Goal: Task Accomplishment & Management: Manage account settings

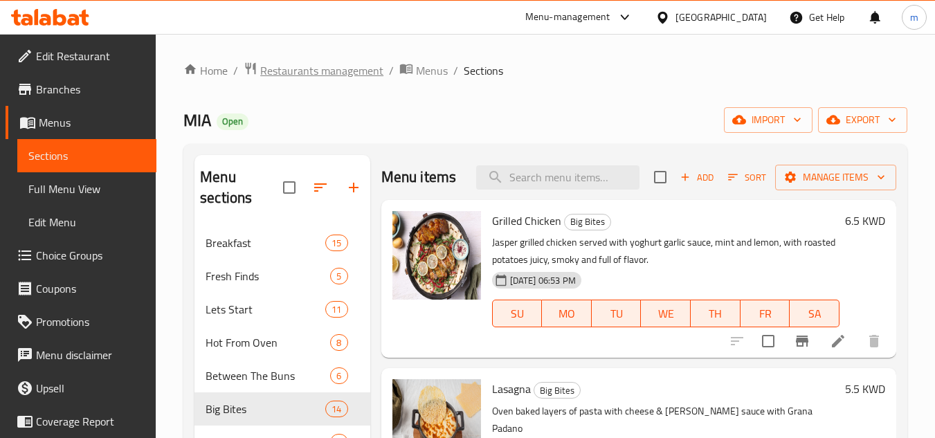
click at [345, 71] on span "Restaurants management" at bounding box center [321, 70] width 123 height 17
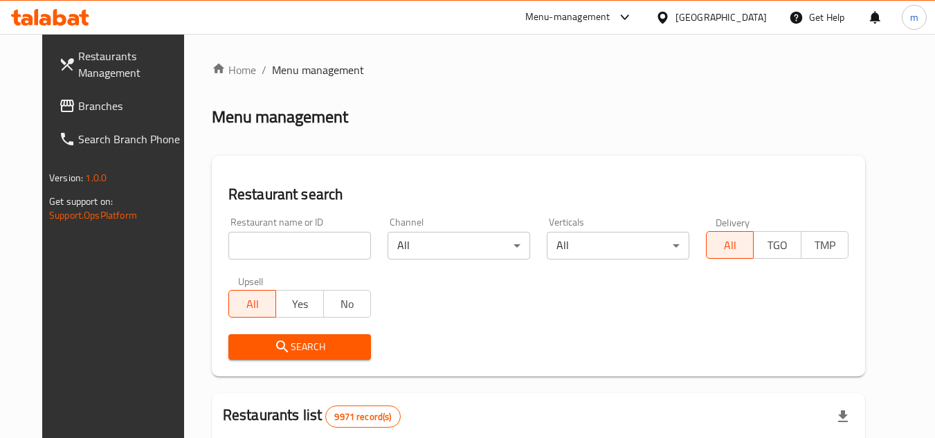
click at [675, 20] on div at bounding box center [665, 17] width 20 height 15
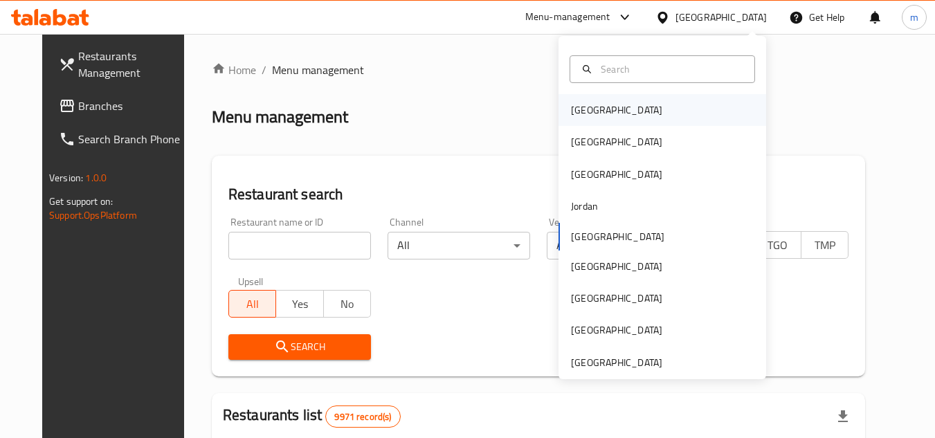
click at [653, 105] on div "[GEOGRAPHIC_DATA]" at bounding box center [662, 110] width 208 height 32
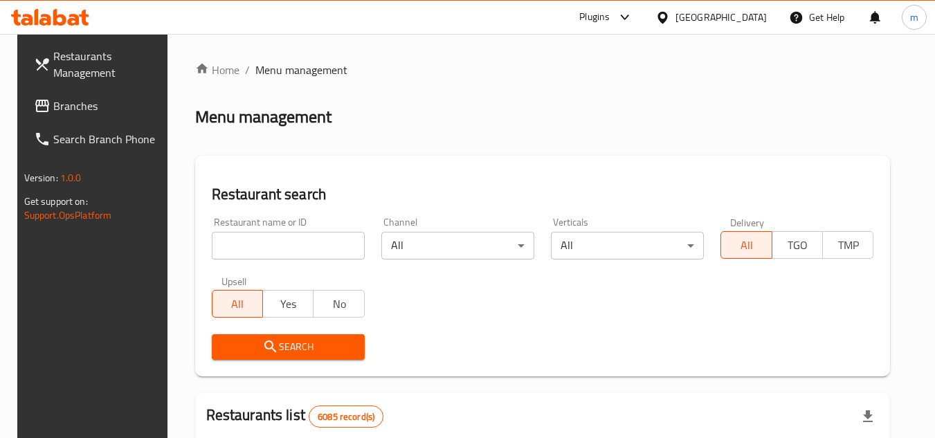
click at [97, 96] on link "Branches" at bounding box center [98, 105] width 151 height 33
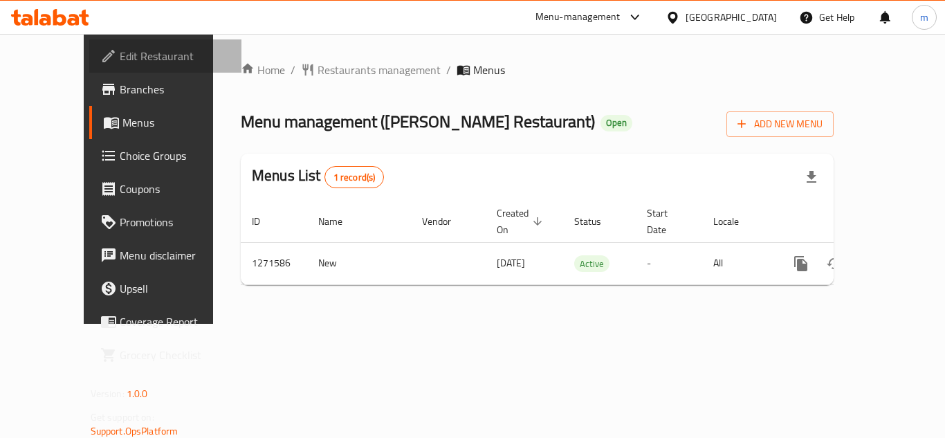
click at [120, 52] on span "Edit Restaurant" at bounding box center [175, 56] width 111 height 17
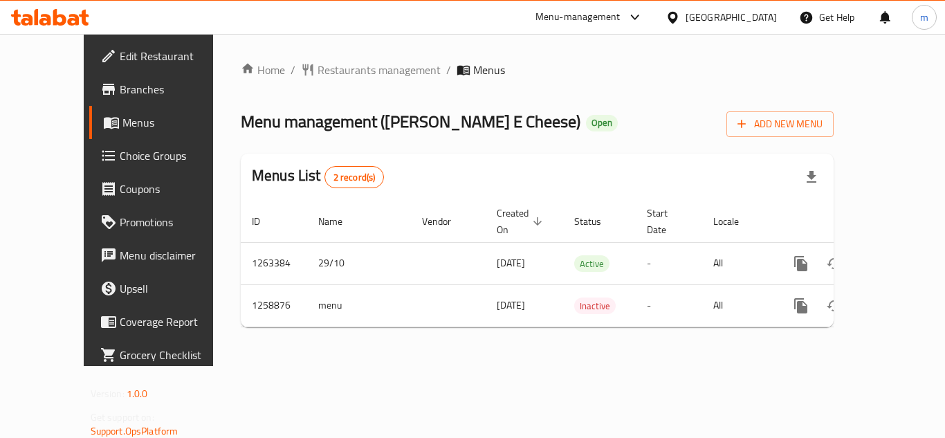
click at [120, 62] on span "Edit Restaurant" at bounding box center [175, 56] width 111 height 17
click at [120, 53] on span "Edit Restaurant" at bounding box center [175, 56] width 111 height 17
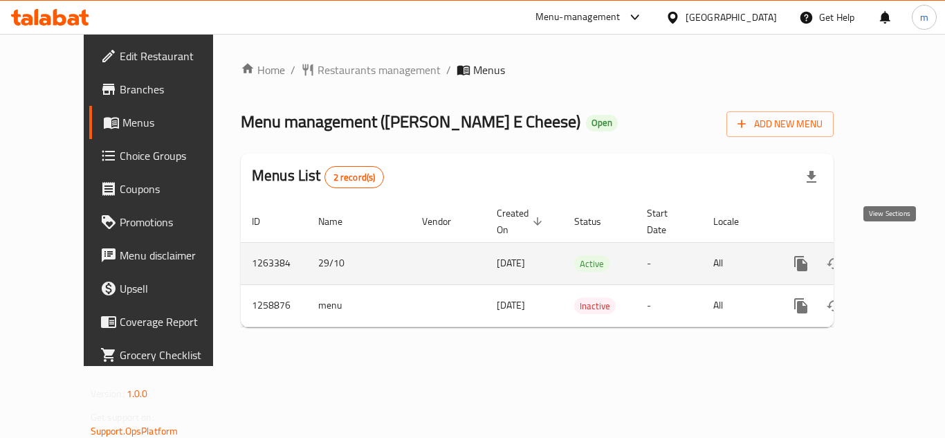
click at [893, 255] on icon "enhanced table" at bounding box center [900, 263] width 17 height 17
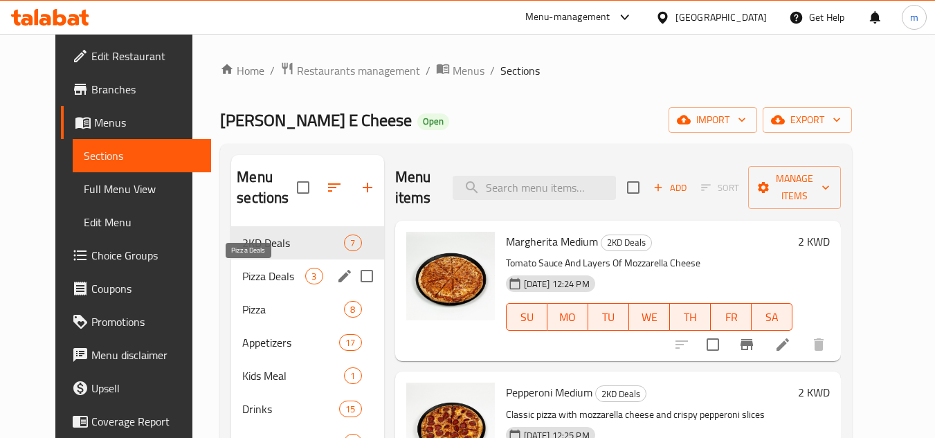
click at [246, 271] on span "Pizza Deals" at bounding box center [273, 276] width 63 height 17
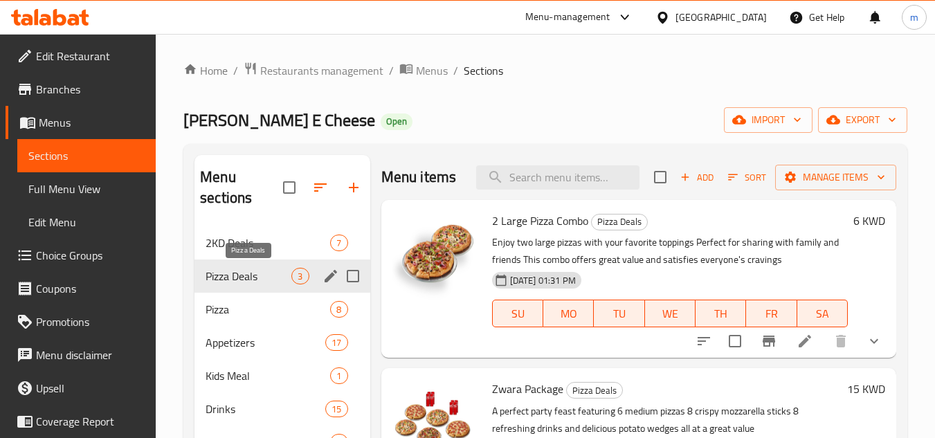
scroll to position [69, 0]
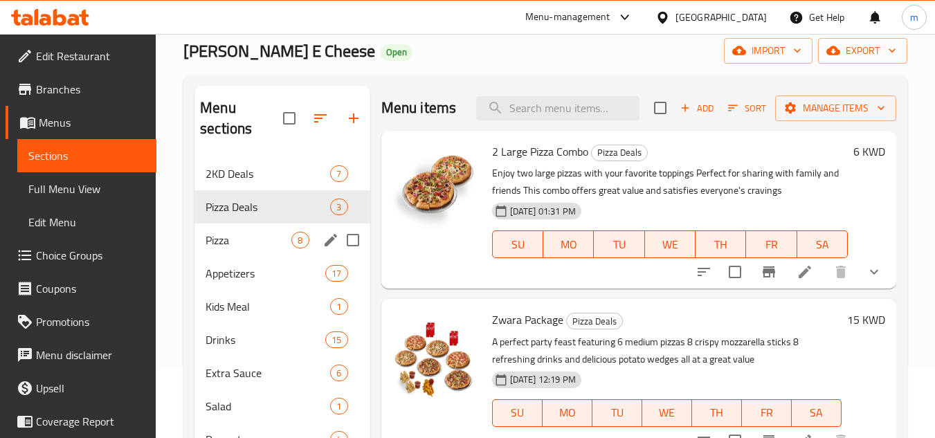
click at [241, 250] on div "Pizza 8" at bounding box center [281, 239] width 175 height 33
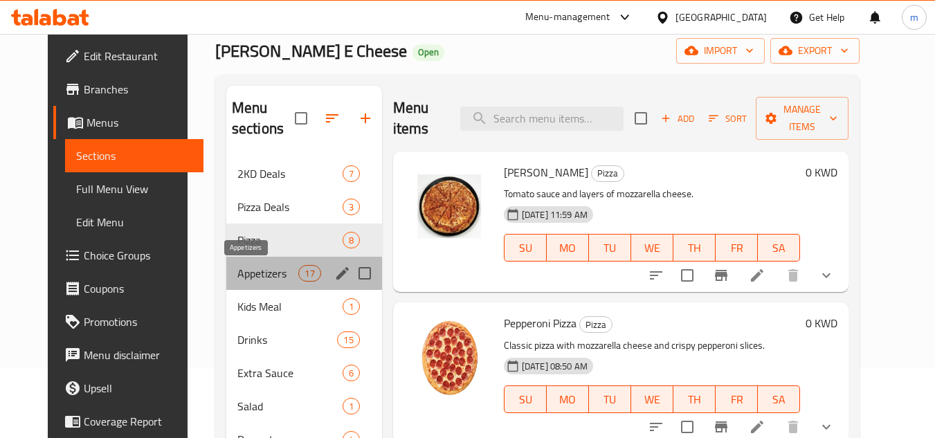
click at [243, 268] on span "Appetizers" at bounding box center [268, 273] width 62 height 17
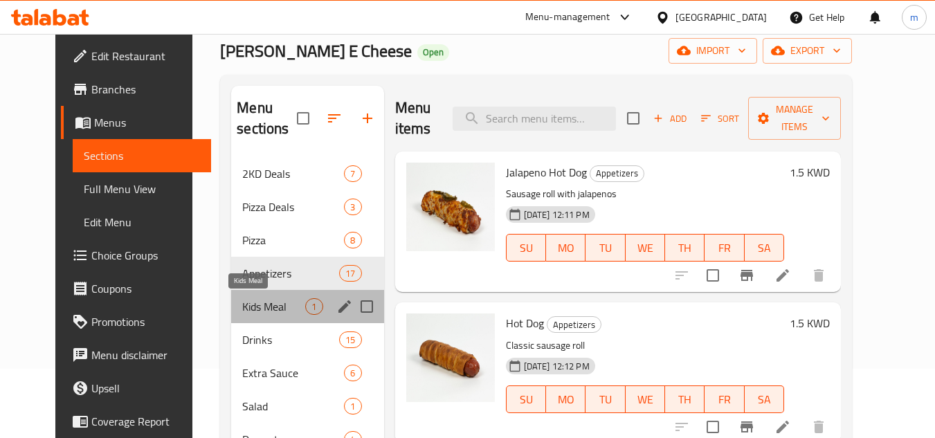
click at [246, 300] on span "Kids Meal" at bounding box center [273, 306] width 63 height 17
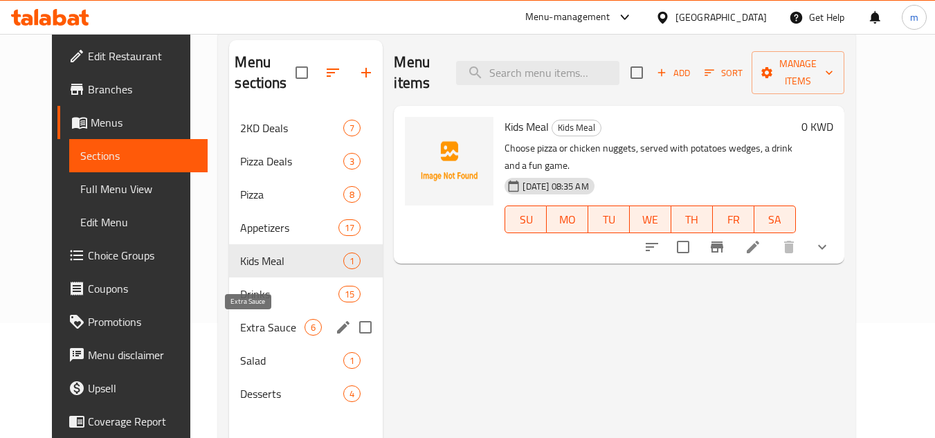
scroll to position [138, 0]
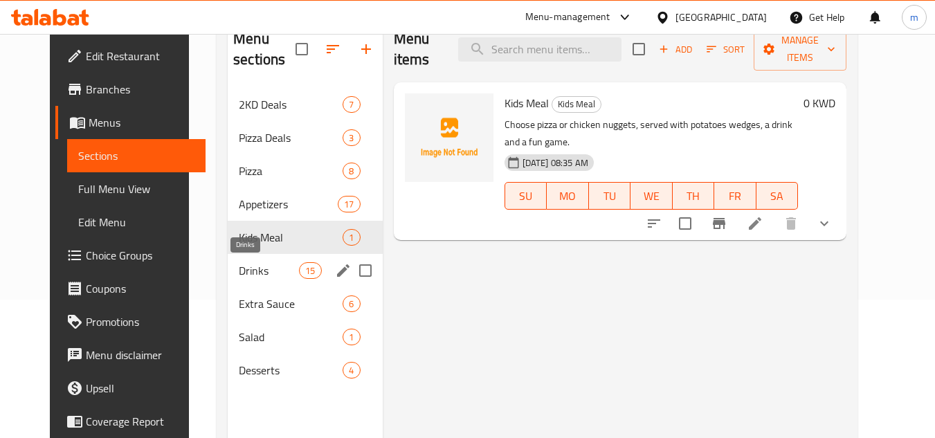
click at [248, 278] on span "Drinks" at bounding box center [269, 270] width 60 height 17
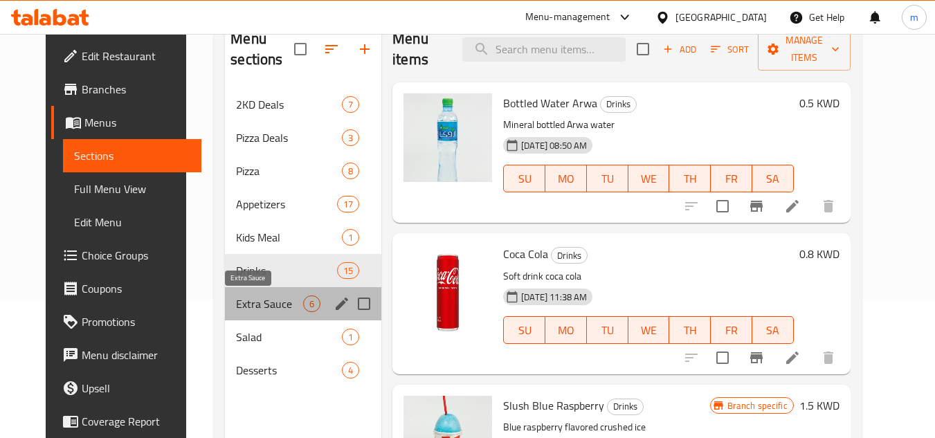
click at [248, 300] on span "Extra Sauce" at bounding box center [269, 303] width 67 height 17
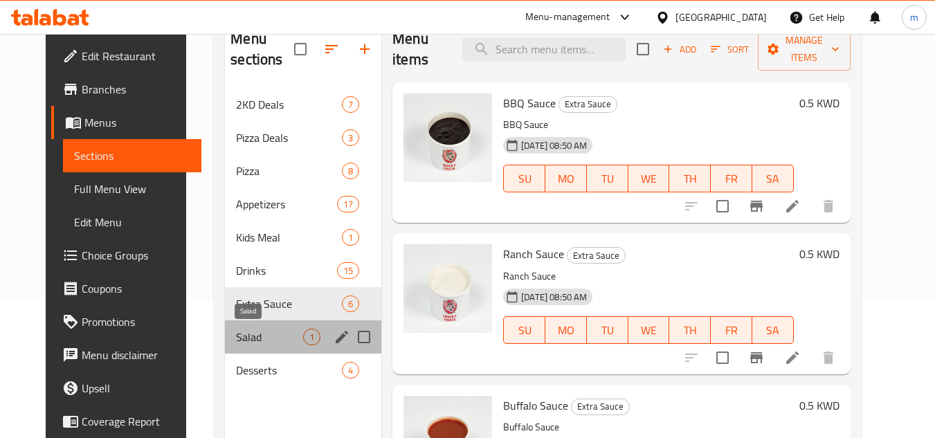
click at [241, 329] on span "Salad" at bounding box center [269, 337] width 67 height 17
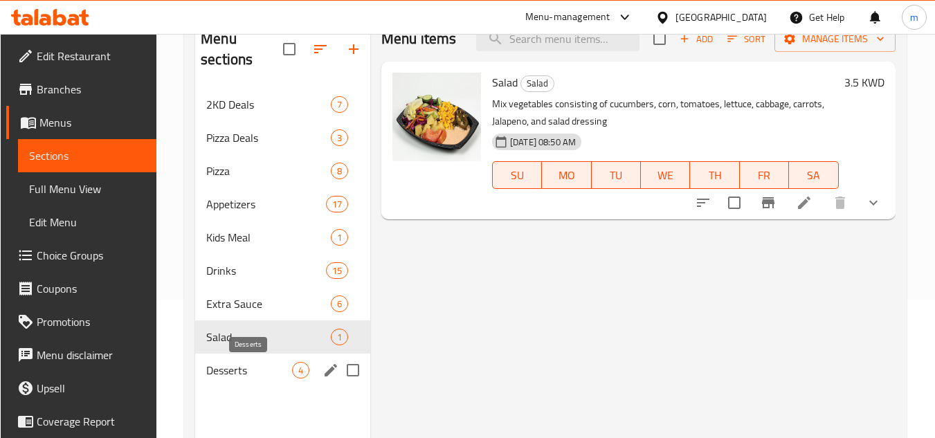
click at [230, 365] on span "Desserts" at bounding box center [249, 370] width 86 height 17
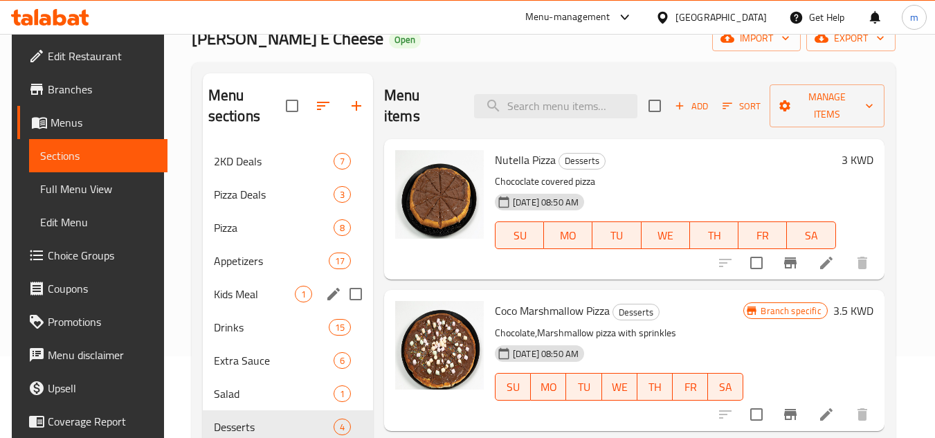
scroll to position [69, 0]
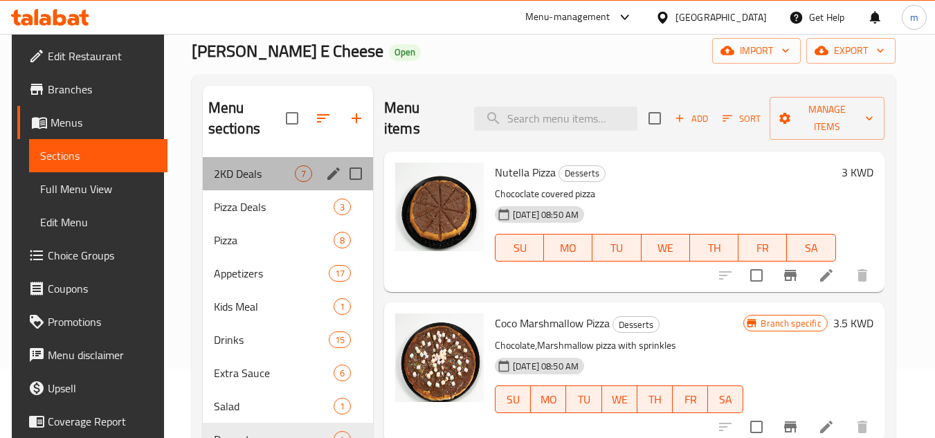
click at [246, 181] on span "2KD Deals" at bounding box center [254, 173] width 81 height 17
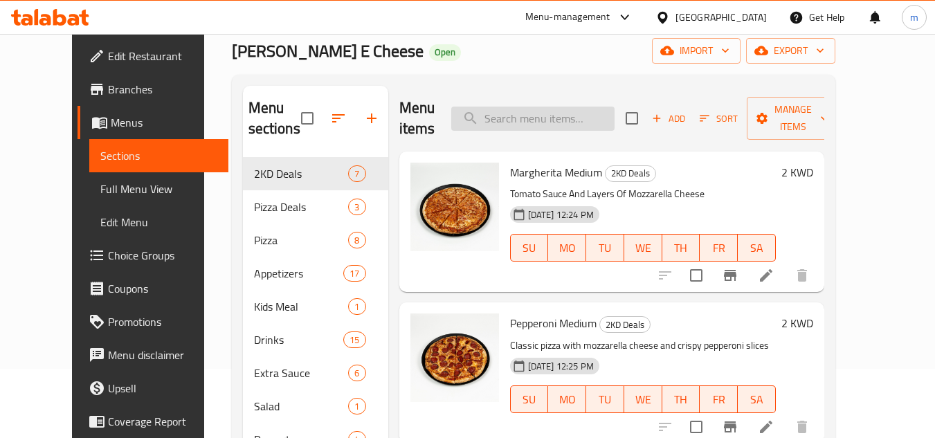
click at [546, 118] on input "search" at bounding box center [532, 119] width 163 height 24
paste input "Zwara Package"
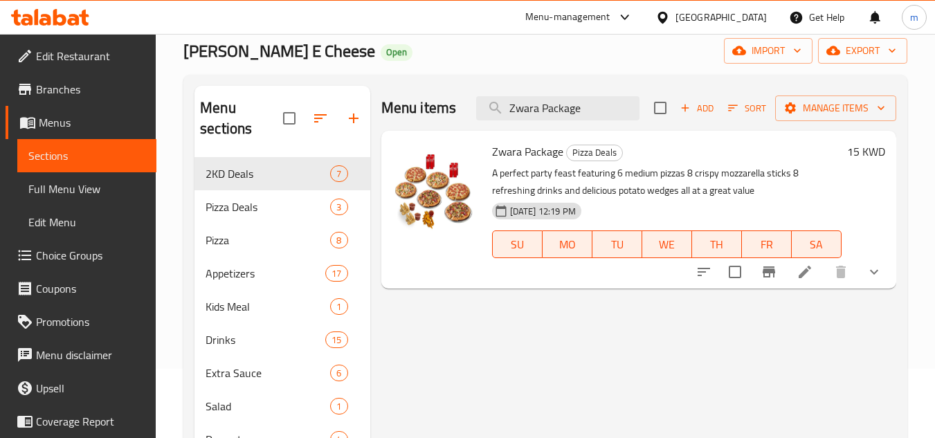
type input "Zwara Package"
click at [776, 176] on p "A perfect party feast featuring 6 medium pizzas 8 crispy mozzarella sticks 8 re…" at bounding box center [666, 182] width 349 height 35
click at [804, 274] on icon at bounding box center [804, 272] width 12 height 12
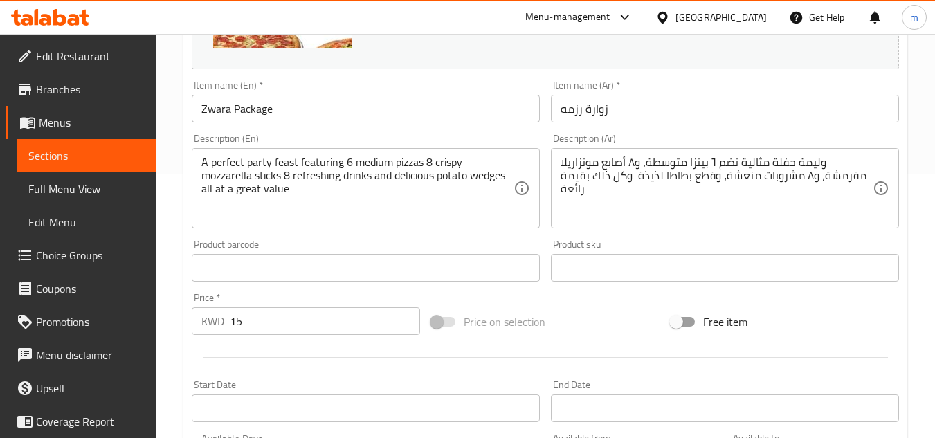
scroll to position [277, 0]
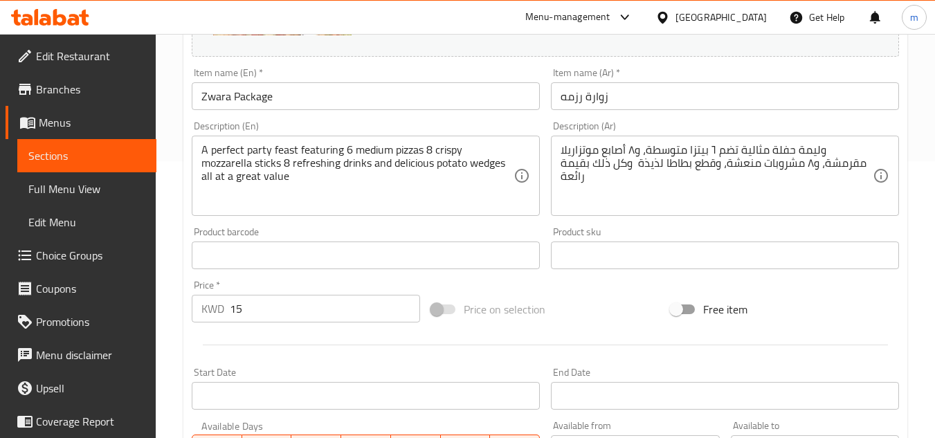
click at [670, 19] on icon at bounding box center [662, 17] width 15 height 15
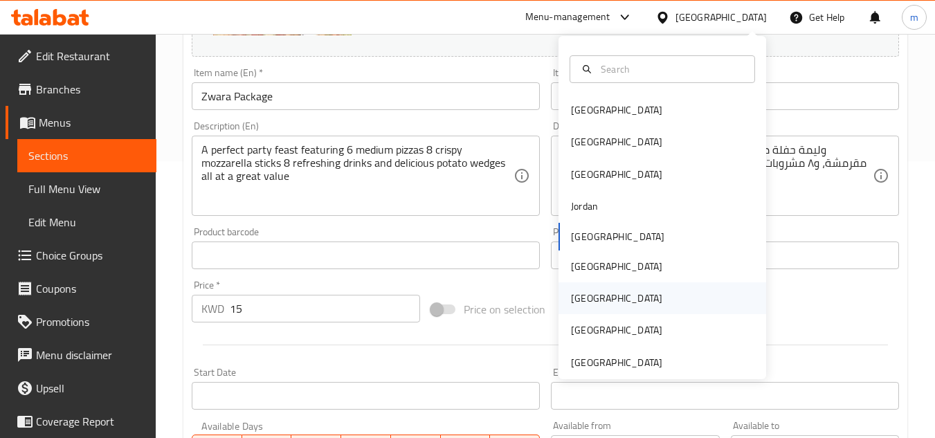
click at [609, 293] on div "[GEOGRAPHIC_DATA]" at bounding box center [662, 298] width 208 height 32
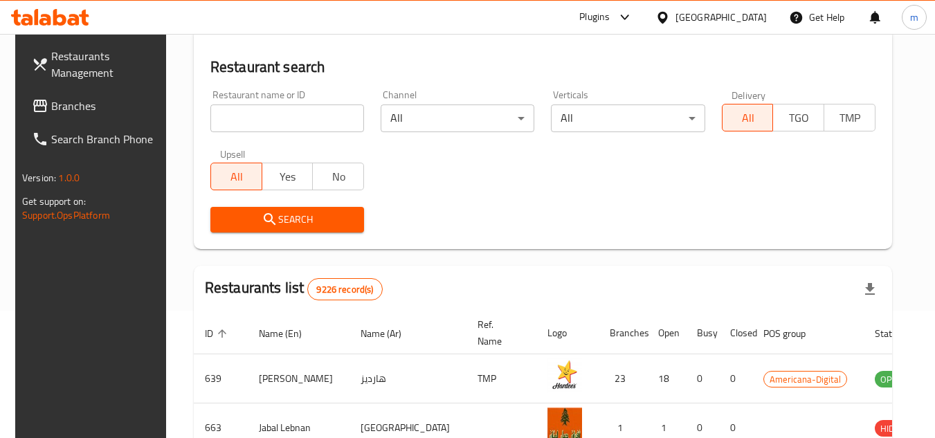
scroll to position [277, 0]
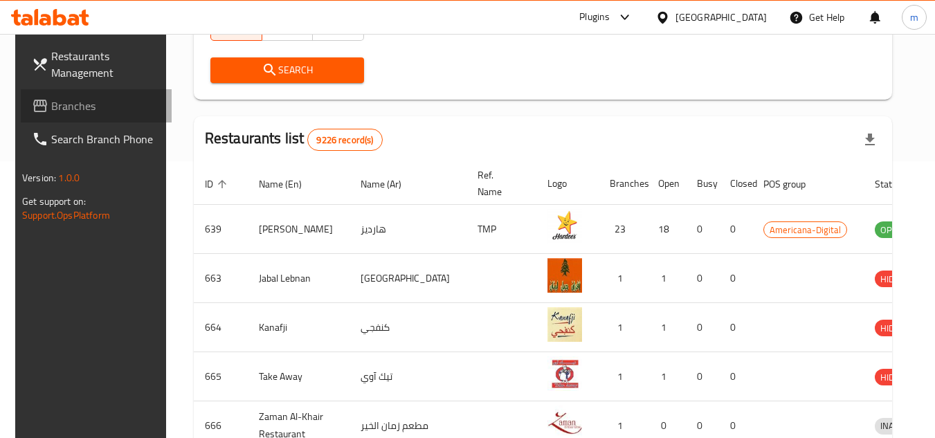
click at [98, 104] on span "Branches" at bounding box center [105, 106] width 109 height 17
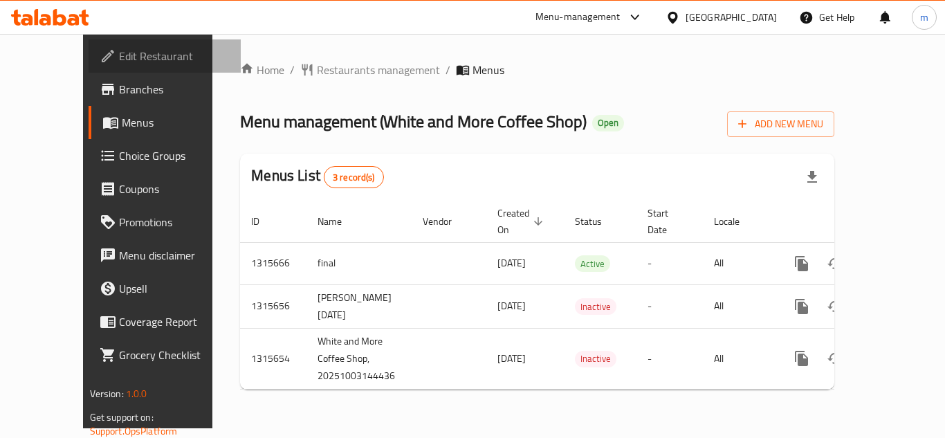
click at [126, 44] on link "Edit Restaurant" at bounding box center [165, 55] width 152 height 33
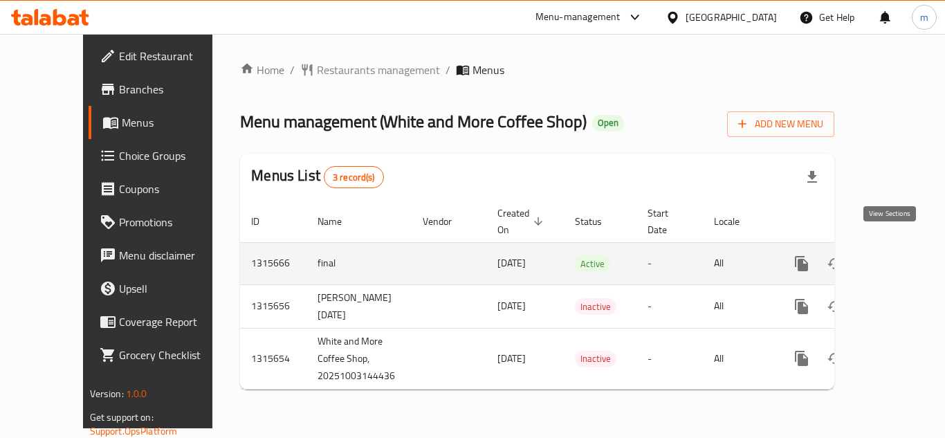
click at [893, 255] on icon "enhanced table" at bounding box center [901, 263] width 17 height 17
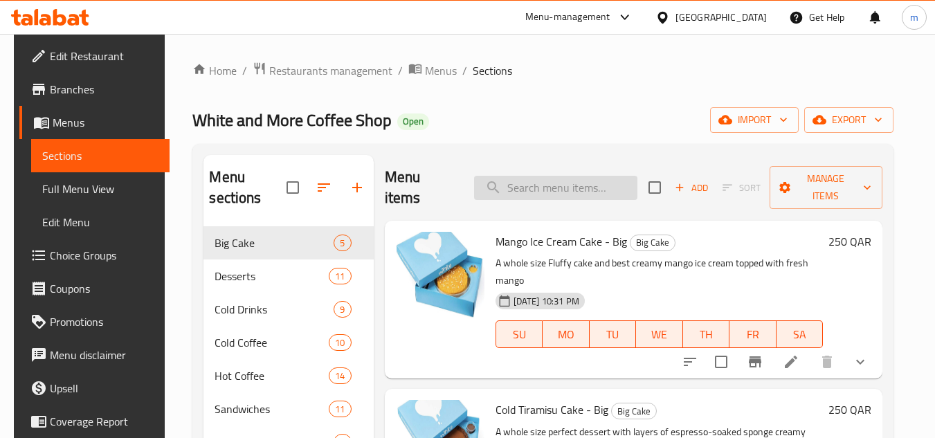
click at [594, 178] on input "search" at bounding box center [555, 188] width 163 height 24
paste input "Strawberry Mango Iced tea"
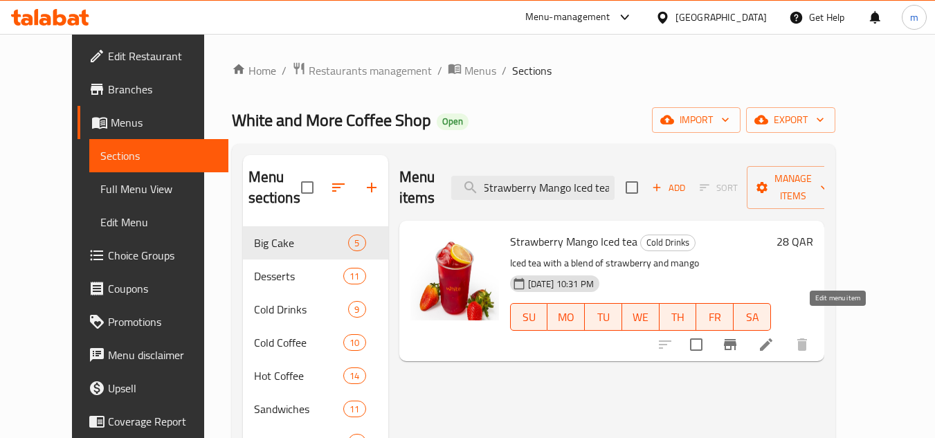
type input "Strawberry Mango Iced tea"
click at [774, 336] on icon at bounding box center [765, 344] width 17 height 17
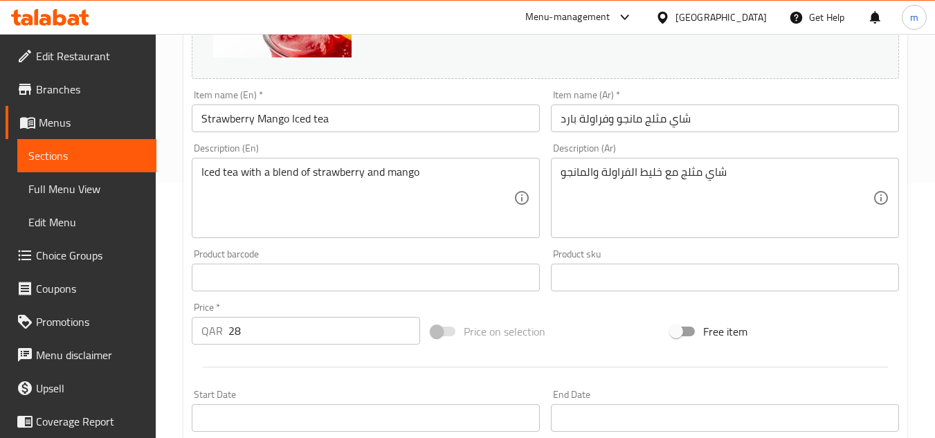
scroll to position [277, 0]
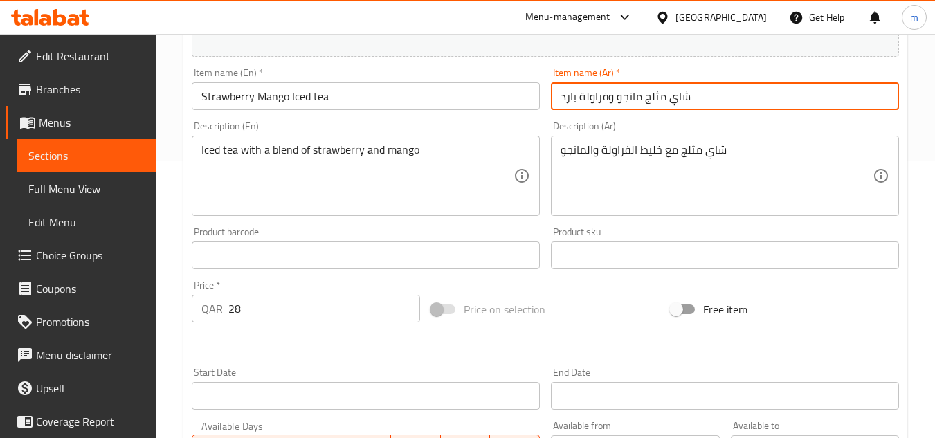
drag, startPoint x: 618, startPoint y: 98, endPoint x: 537, endPoint y: 98, distance: 80.9
click at [537, 98] on div "Change Image Size: 1200 x 800 px / Image formats: jpg, png / 5MB Max. Item name…" at bounding box center [545, 213] width 718 height 616
click at [540, 126] on div "Description (En) Iced tea with a blend of strawberry and mango Description (En)" at bounding box center [365, 169] width 359 height 106
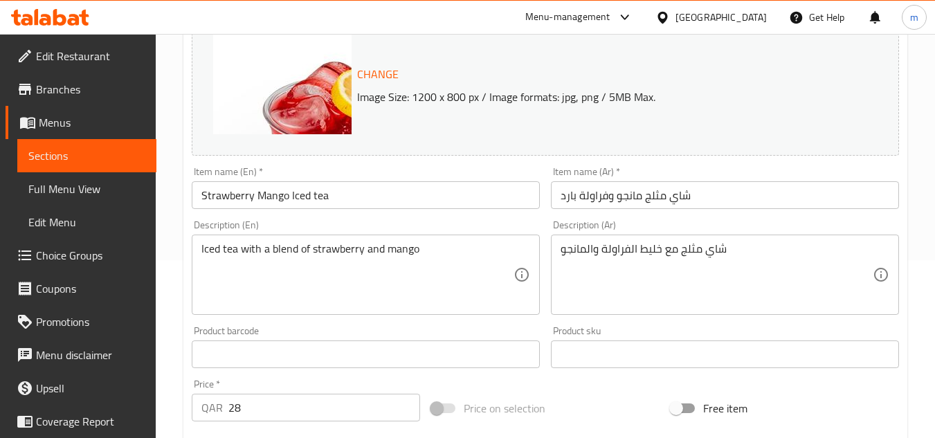
scroll to position [214, 0]
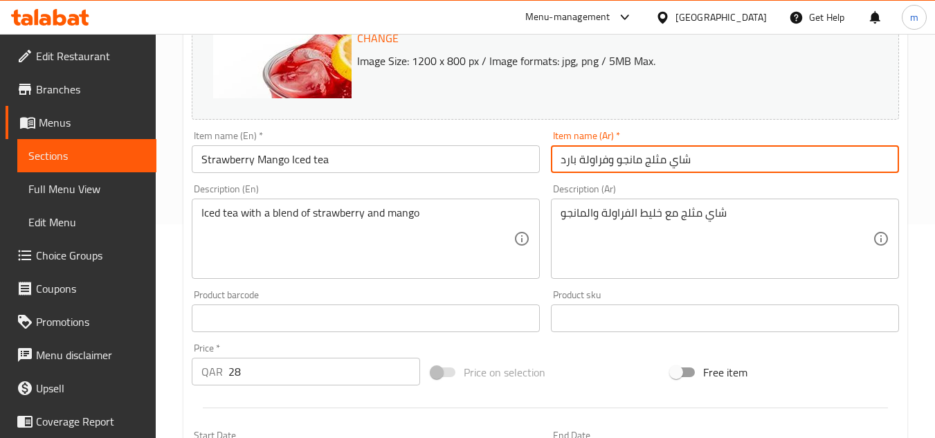
drag, startPoint x: 560, startPoint y: 158, endPoint x: 706, endPoint y: 161, distance: 146.0
click at [706, 161] on input "شاي مثلج مانجو وفراولة بارد" at bounding box center [725, 159] width 348 height 28
click at [760, 19] on div "[GEOGRAPHIC_DATA]" at bounding box center [720, 17] width 91 height 15
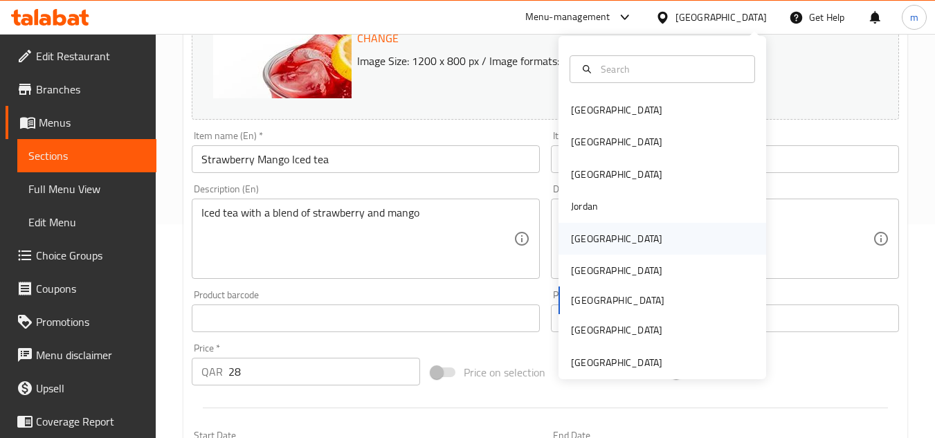
click at [579, 231] on div "[GEOGRAPHIC_DATA]" at bounding box center [616, 238] width 91 height 15
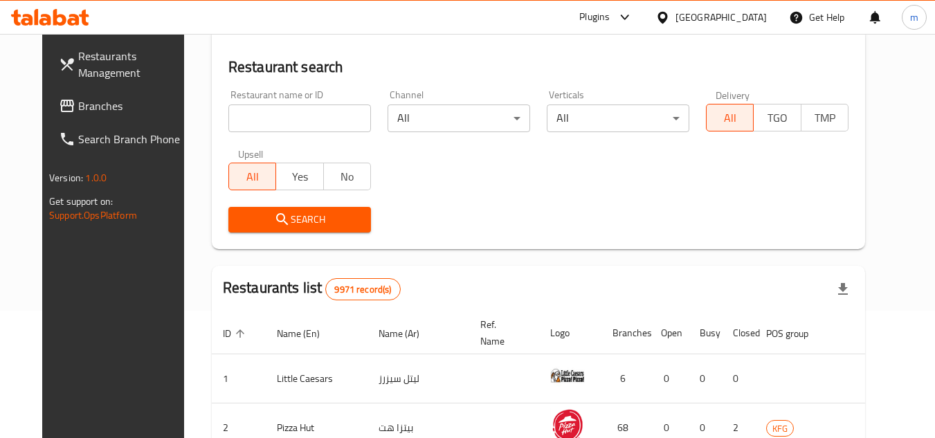
scroll to position [214, 0]
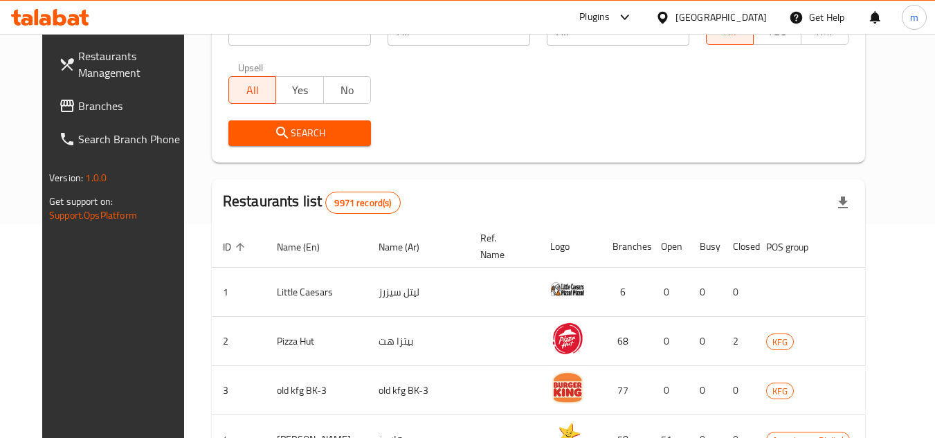
click at [98, 104] on span "Branches" at bounding box center [132, 106] width 109 height 17
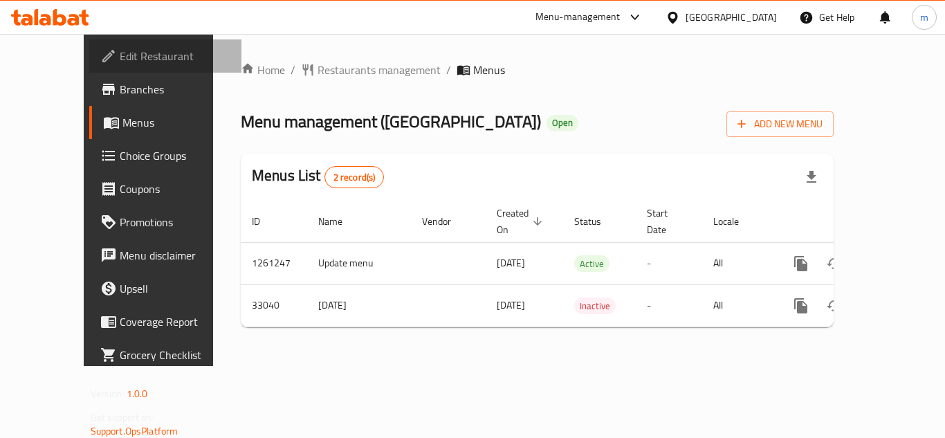
click at [120, 53] on span "Edit Restaurant" at bounding box center [175, 56] width 111 height 17
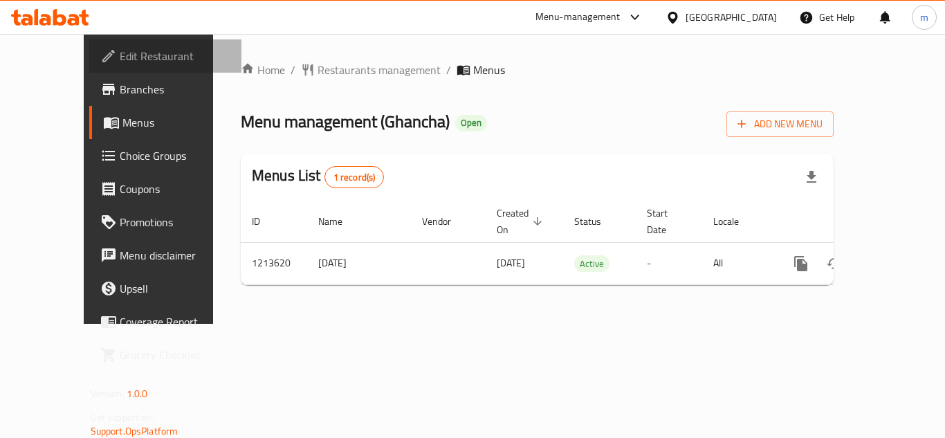
click at [120, 55] on span "Edit Restaurant" at bounding box center [175, 56] width 111 height 17
